Goal: Obtain resource: Download file/media

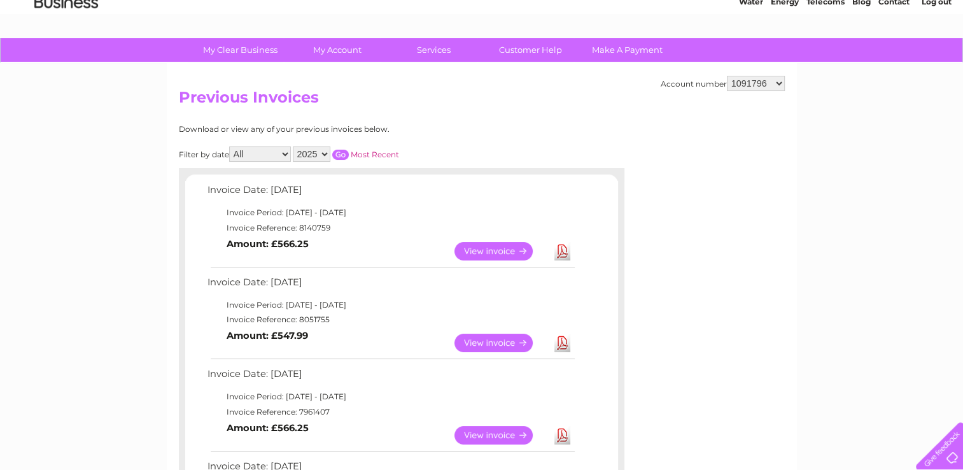
click at [744, 82] on select "925698 934462 934831 938572 941363 942374 952730 966731 966770 967205 971927 97…" at bounding box center [756, 83] width 58 height 15
click at [749, 80] on select "925698 934462 934831 938572 941363 942374 952730 966731 966770 967205 971927 97…" at bounding box center [756, 83] width 58 height 15
select select "1128961"
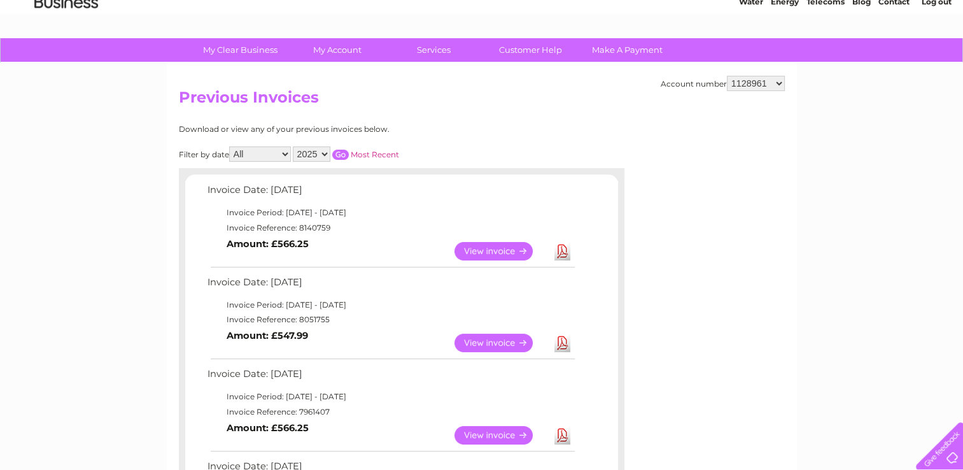
click at [727, 76] on select "925698 934462 934831 938572 941363 942374 952730 966731 966770 967205 971927 97…" at bounding box center [756, 83] width 58 height 15
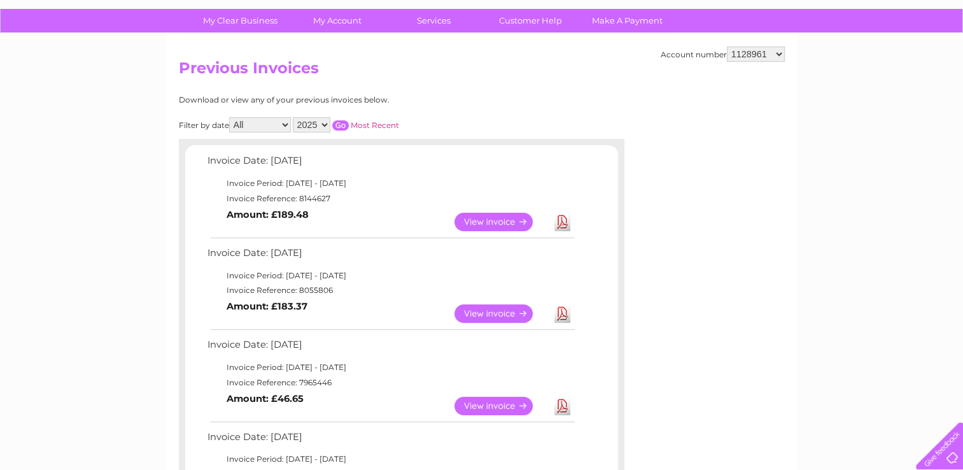
scroll to position [89, 0]
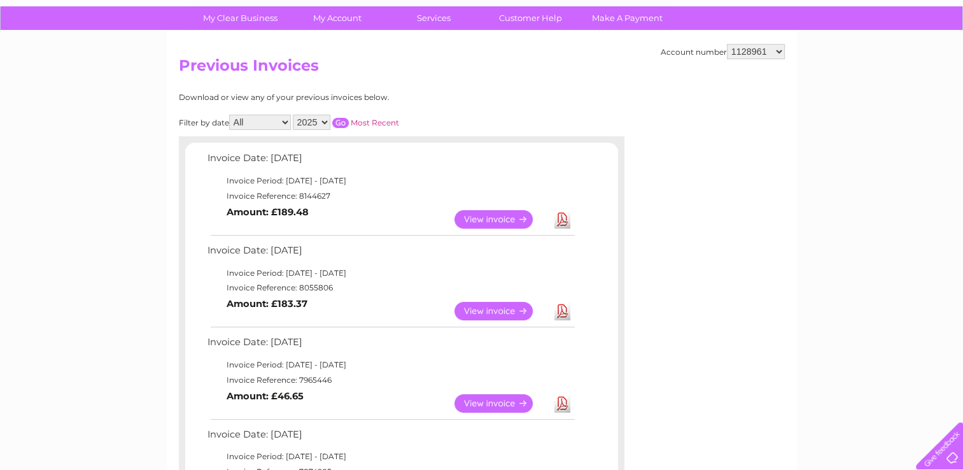
click at [556, 312] on link "Download" at bounding box center [562, 311] width 16 height 18
click at [561, 213] on link "Download" at bounding box center [562, 219] width 16 height 18
